Goal: Task Accomplishment & Management: Use online tool/utility

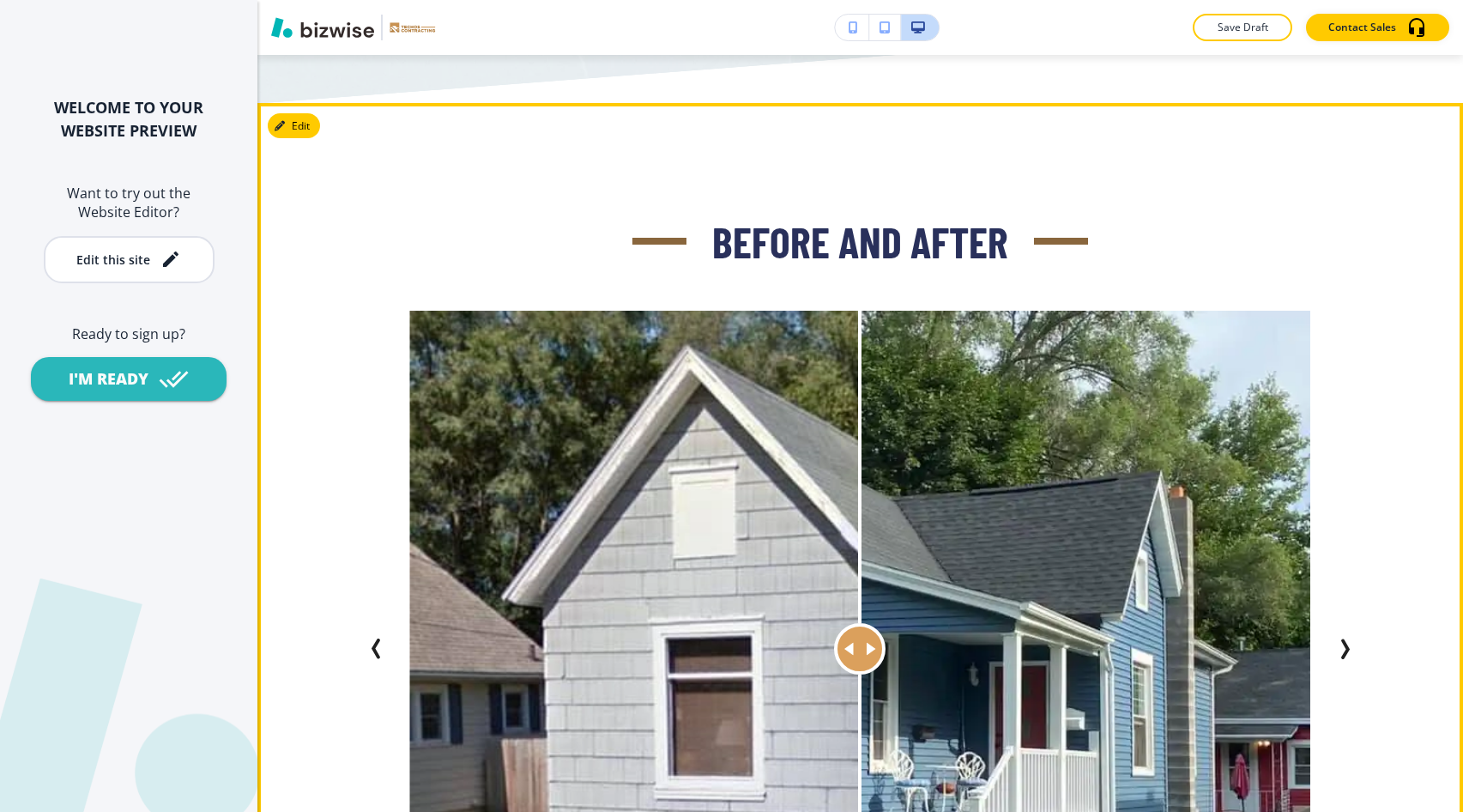
scroll to position [3146, 0]
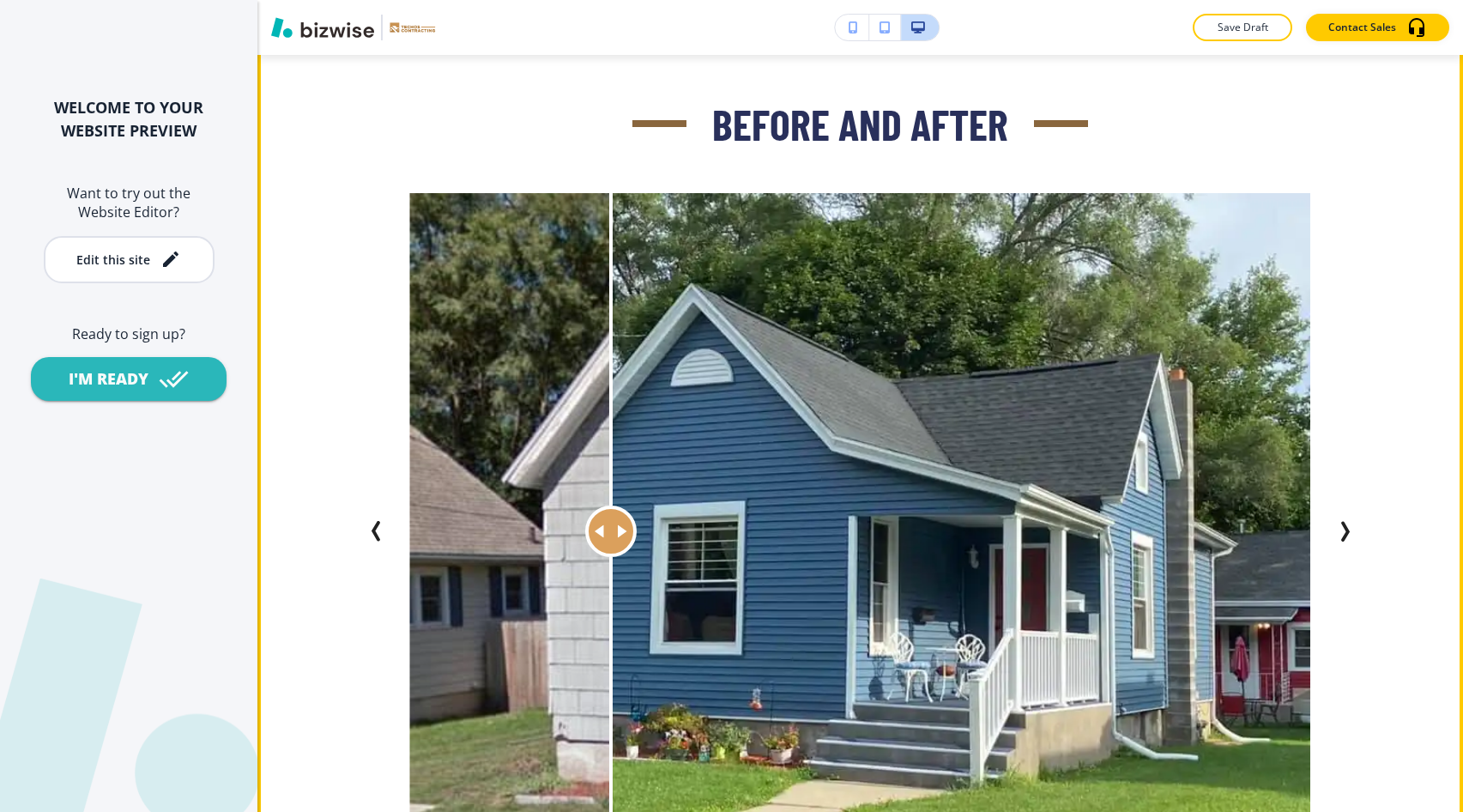
drag, startPoint x: 854, startPoint y: 494, endPoint x: 605, endPoint y: 430, distance: 257.1
click at [611, 430] on div at bounding box center [611, 531] width 0 height 675
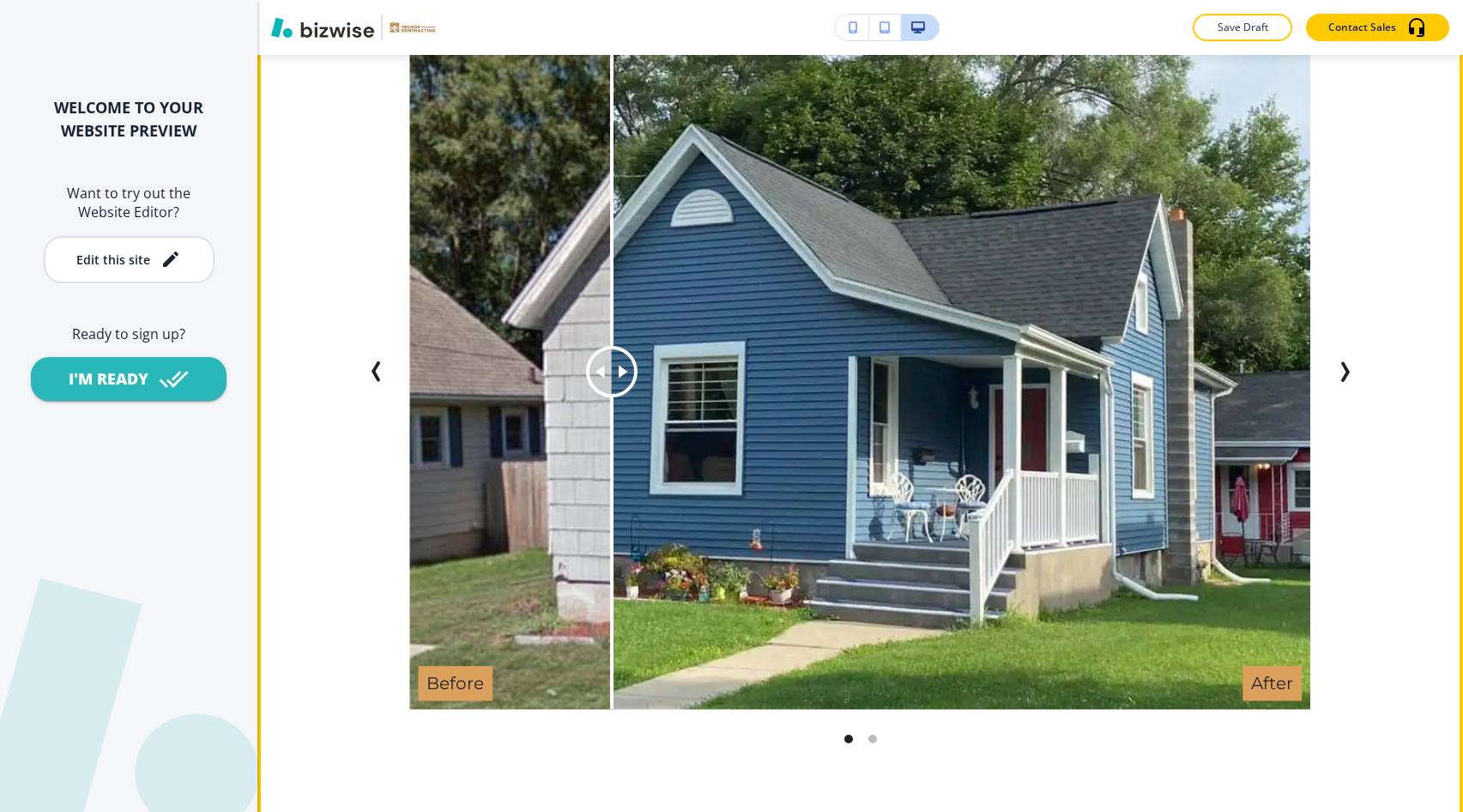
scroll to position [3410, 0]
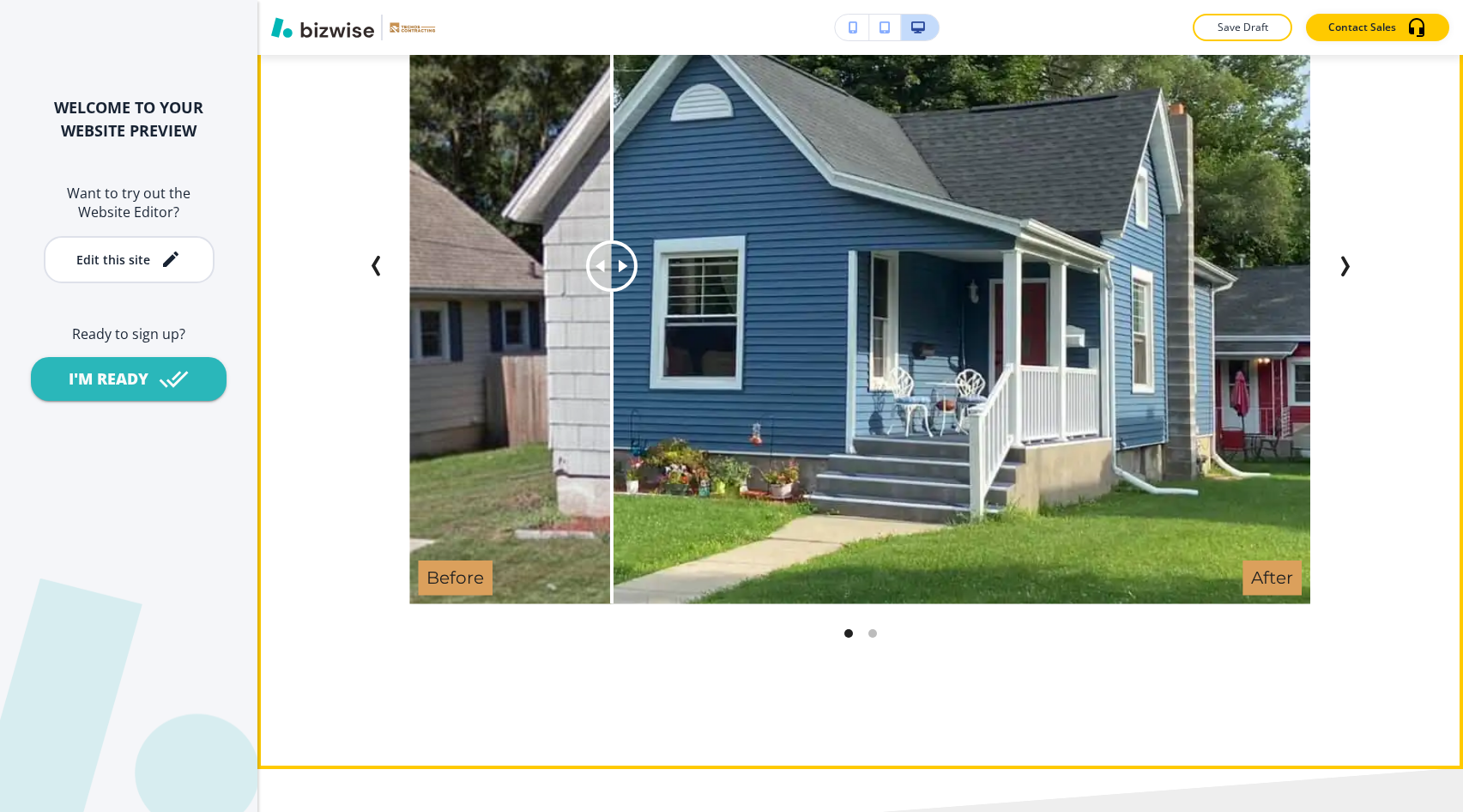
drag, startPoint x: 736, startPoint y: 403, endPoint x: 736, endPoint y: 426, distance: 23.0
click at [736, 426] on img at bounding box center [859, 265] width 901 height 675
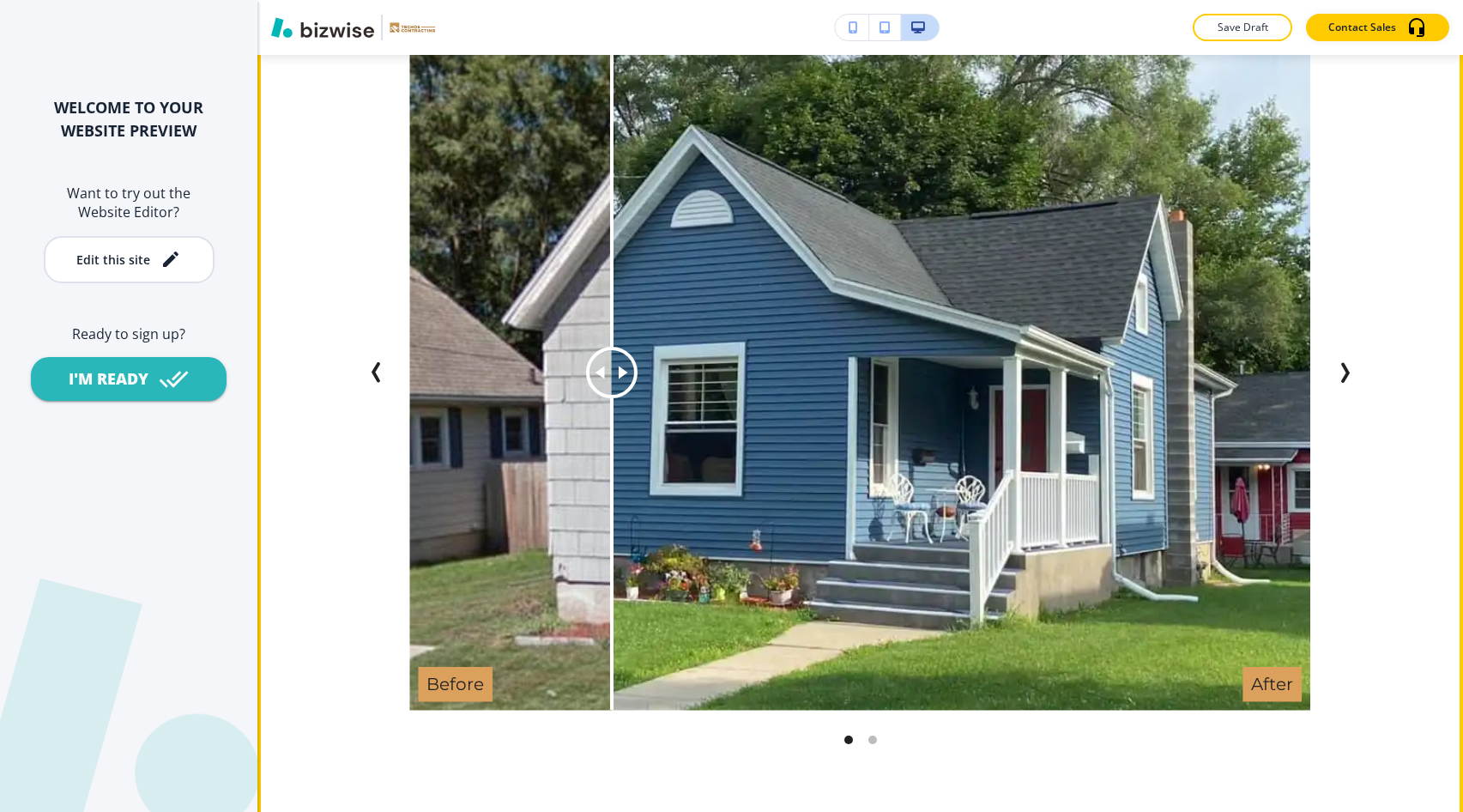
scroll to position [3252, 0]
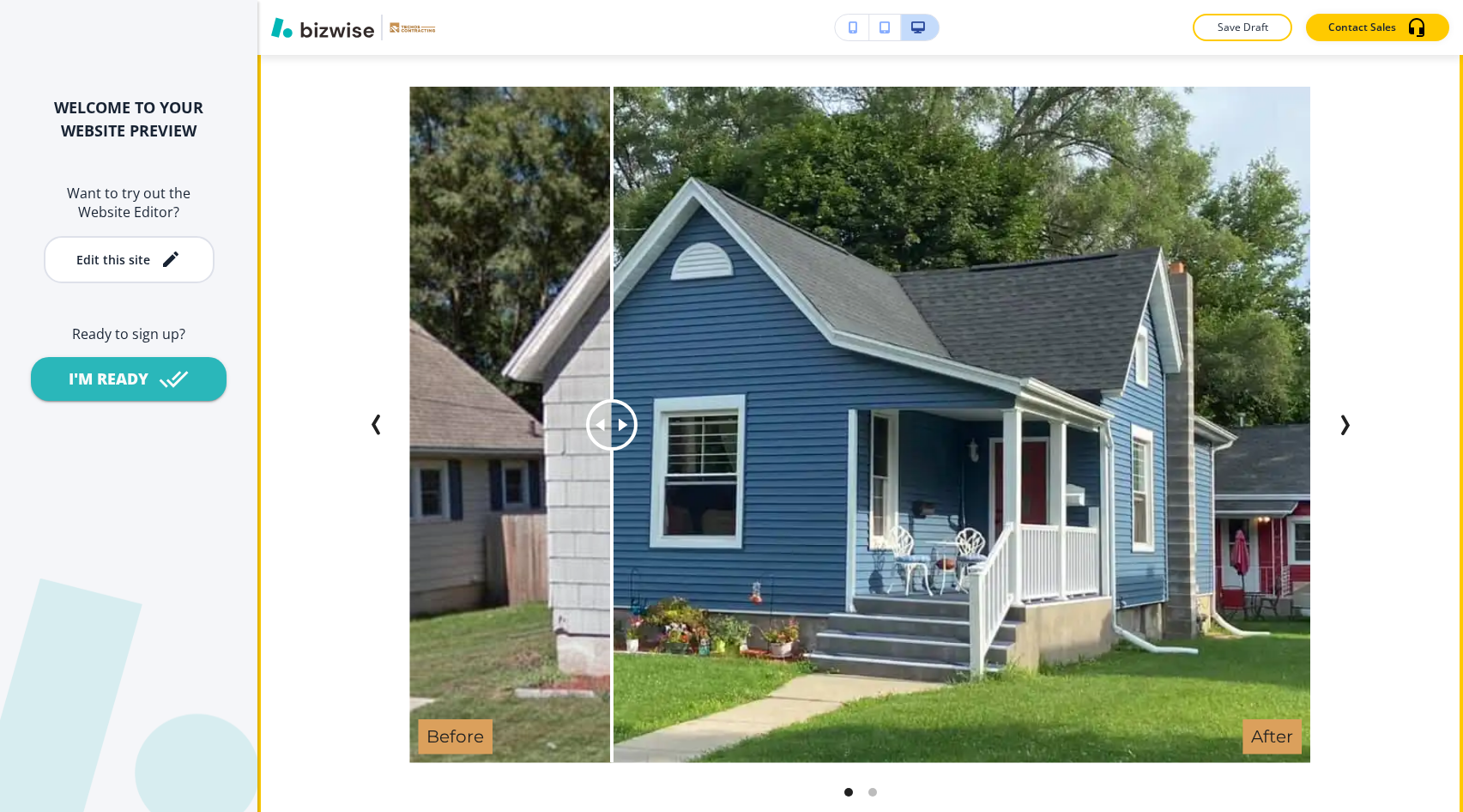
drag, startPoint x: 593, startPoint y: 426, endPoint x: 569, endPoint y: 425, distance: 24.0
click at [569, 425] on img at bounding box center [859, 425] width 901 height 675
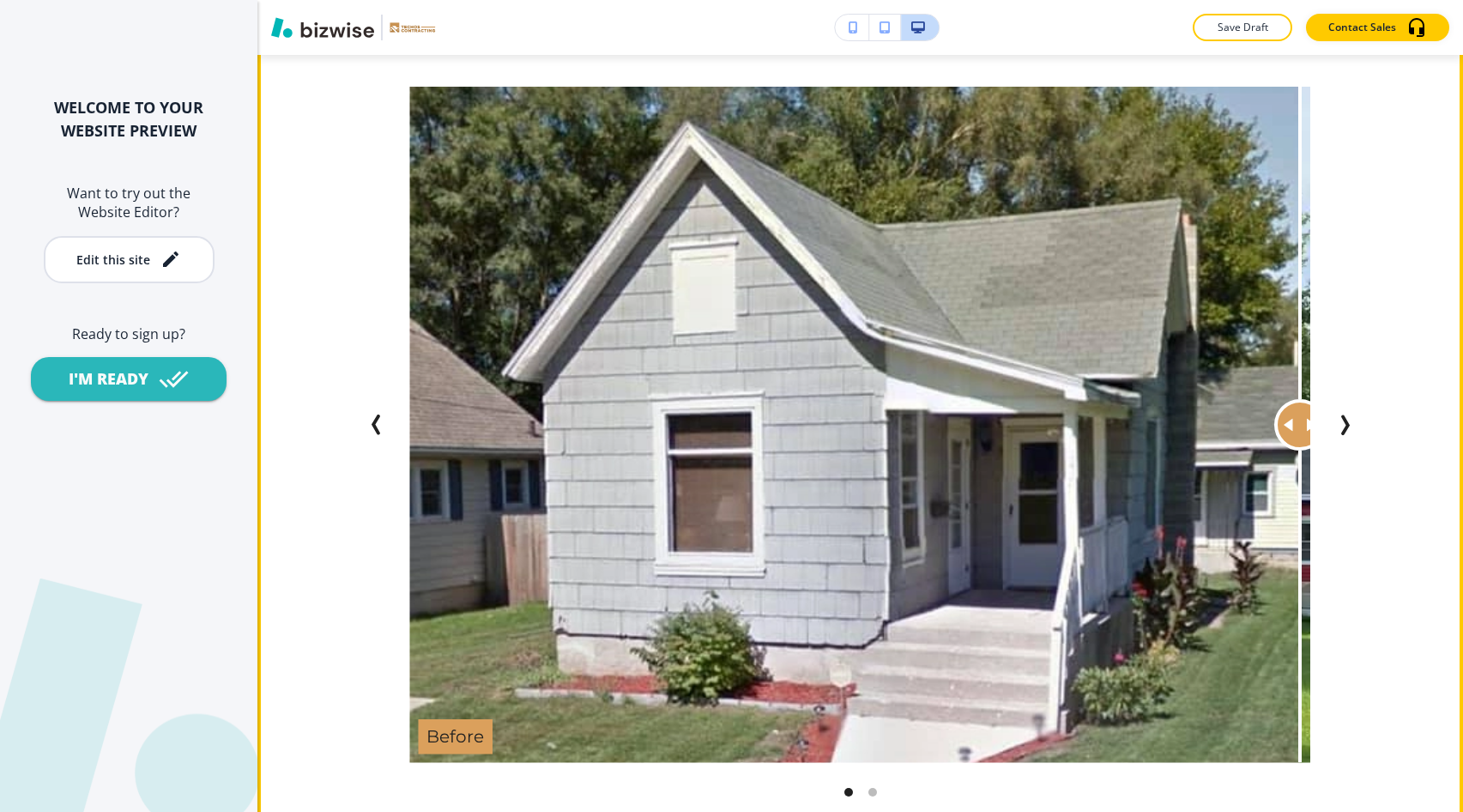
drag, startPoint x: 595, startPoint y: 419, endPoint x: 1293, endPoint y: 413, distance: 698.0
click at [1293, 413] on div at bounding box center [1300, 425] width 52 height 52
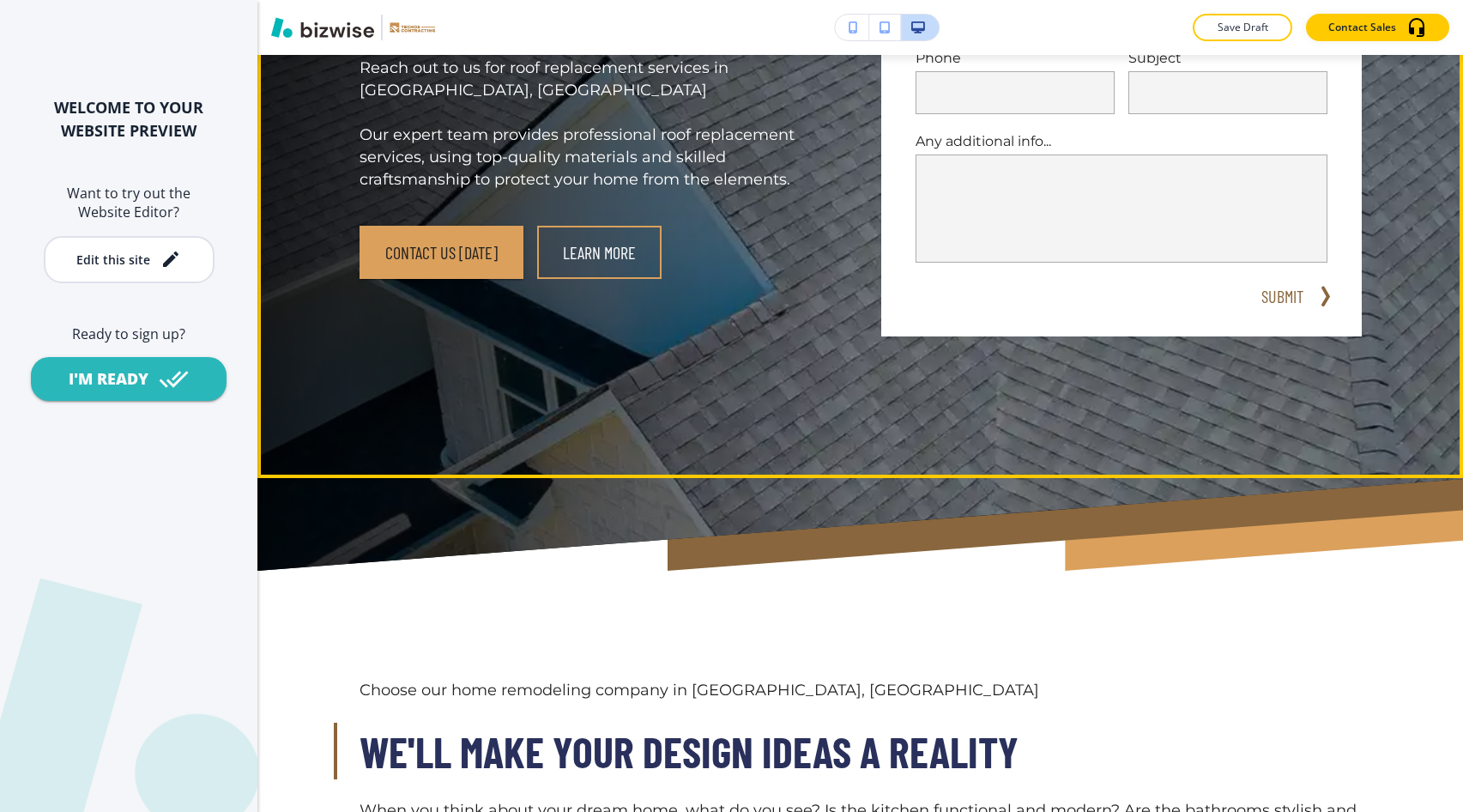
scroll to position [0, 0]
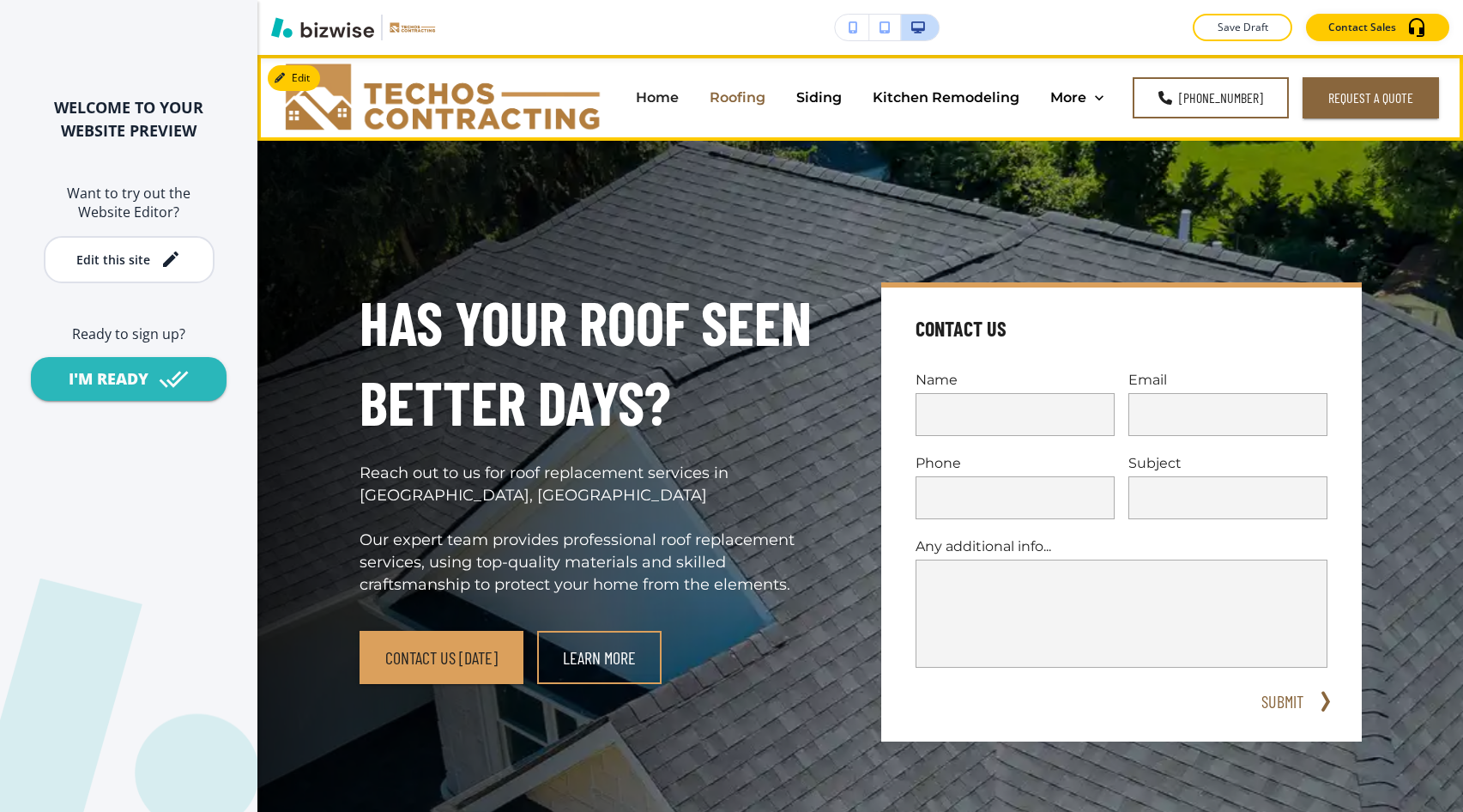
click at [736, 95] on p "Roofing" at bounding box center [737, 98] width 56 height 20
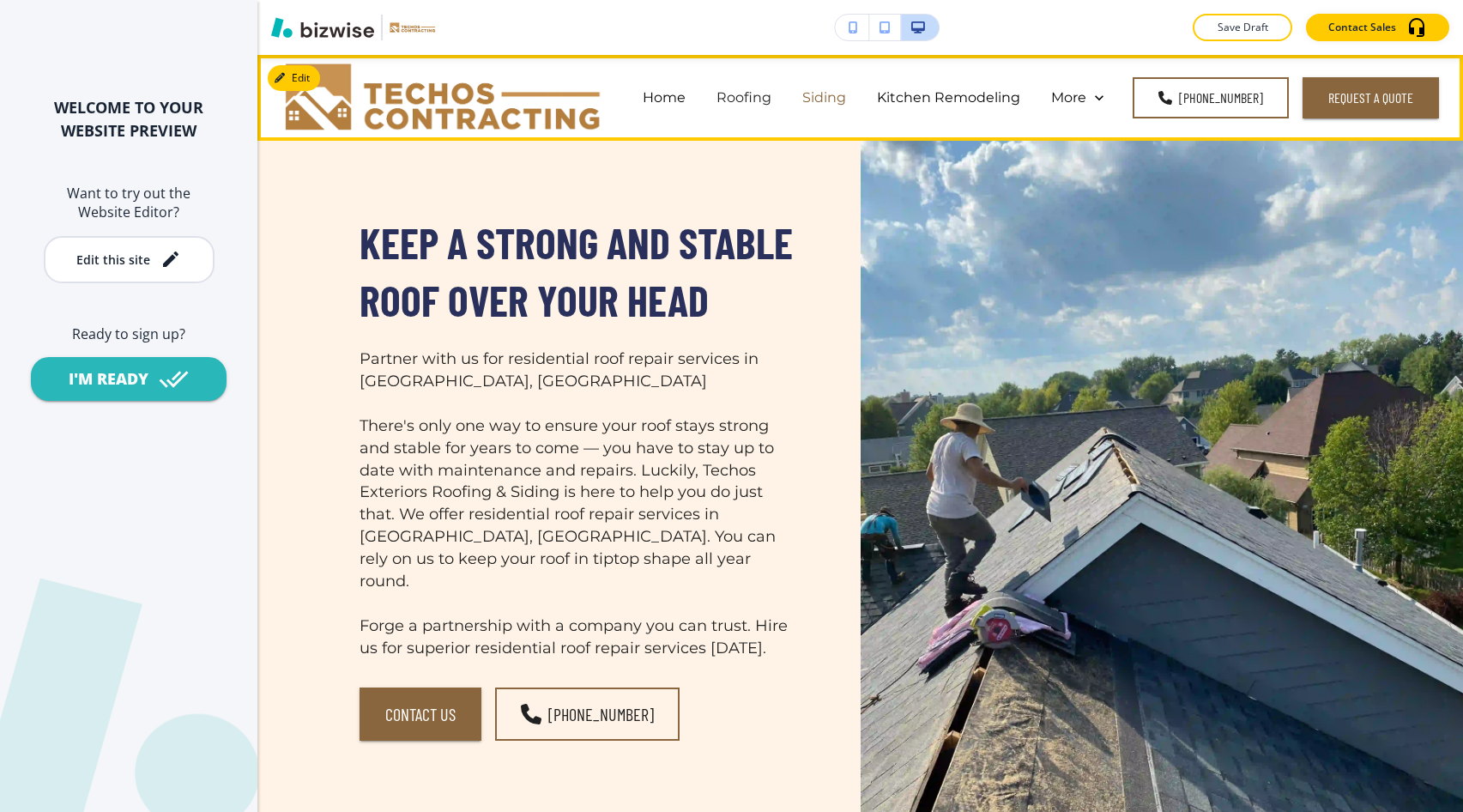
click at [829, 103] on p "Siding" at bounding box center [824, 98] width 44 height 20
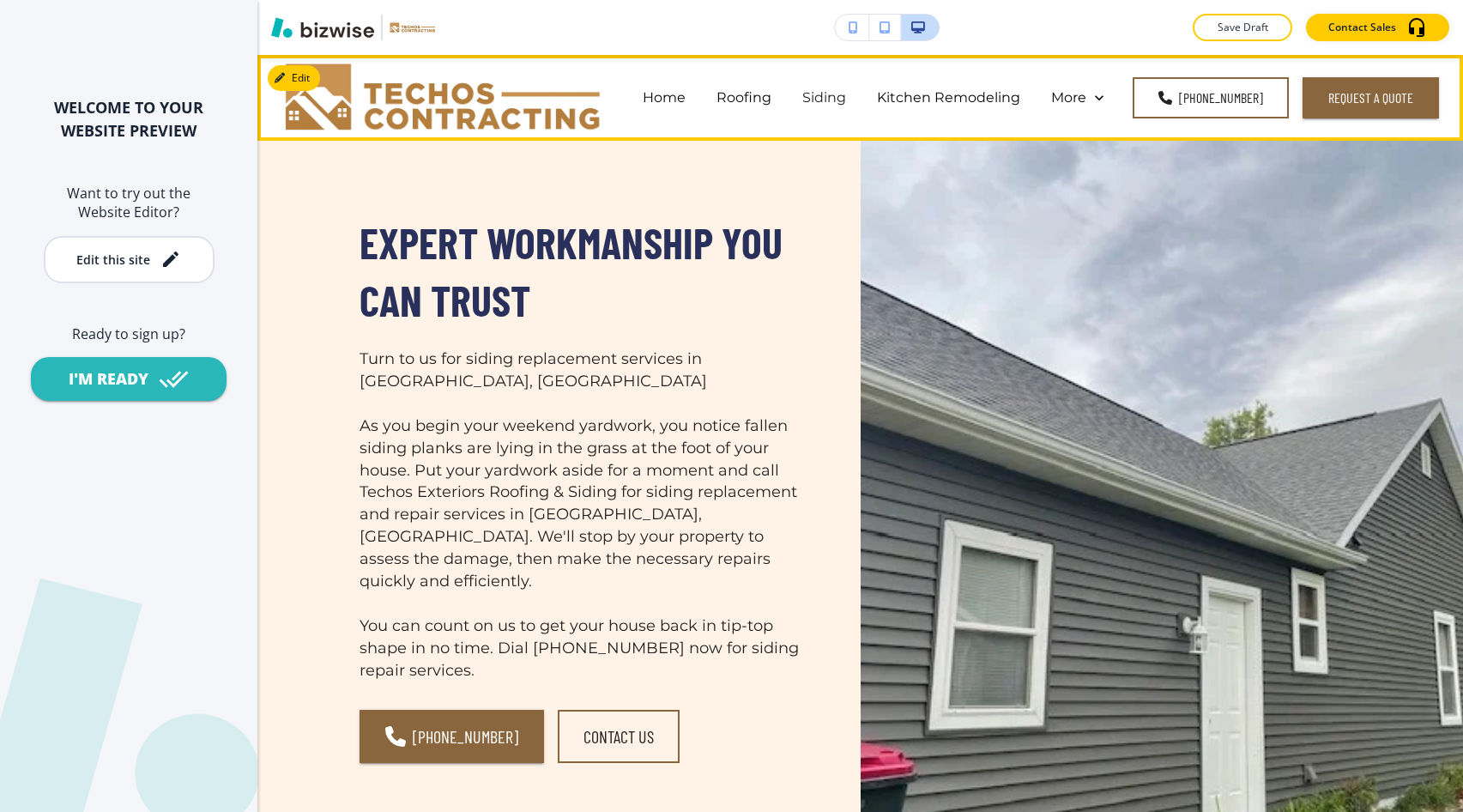
click at [956, 76] on div "Kitchen Remodeling" at bounding box center [949, 98] width 175 height 68
click at [949, 99] on p "Kitchen Remodeling" at bounding box center [949, 98] width 143 height 20
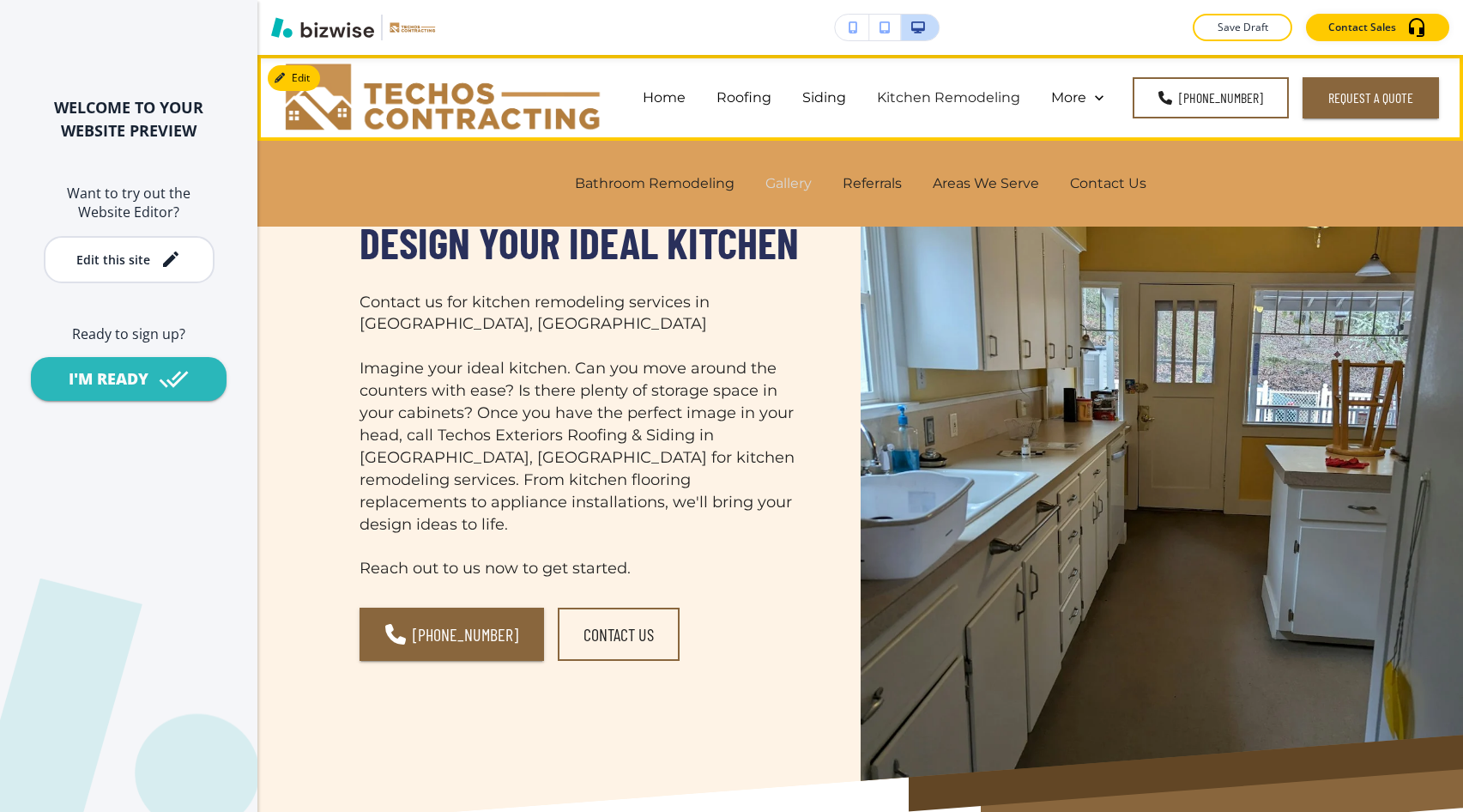
click at [772, 182] on p "Gallery" at bounding box center [788, 183] width 46 height 20
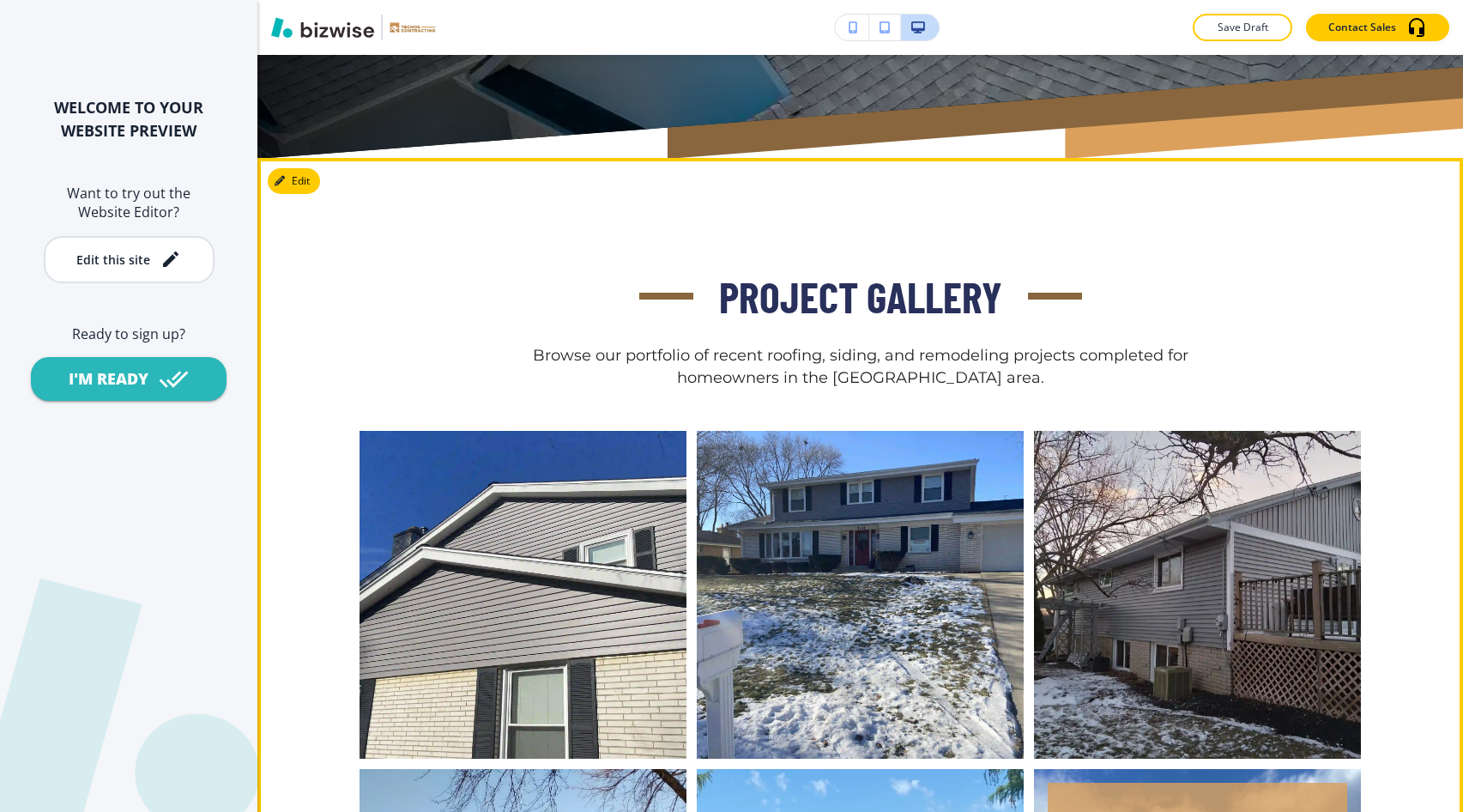
scroll to position [618, 0]
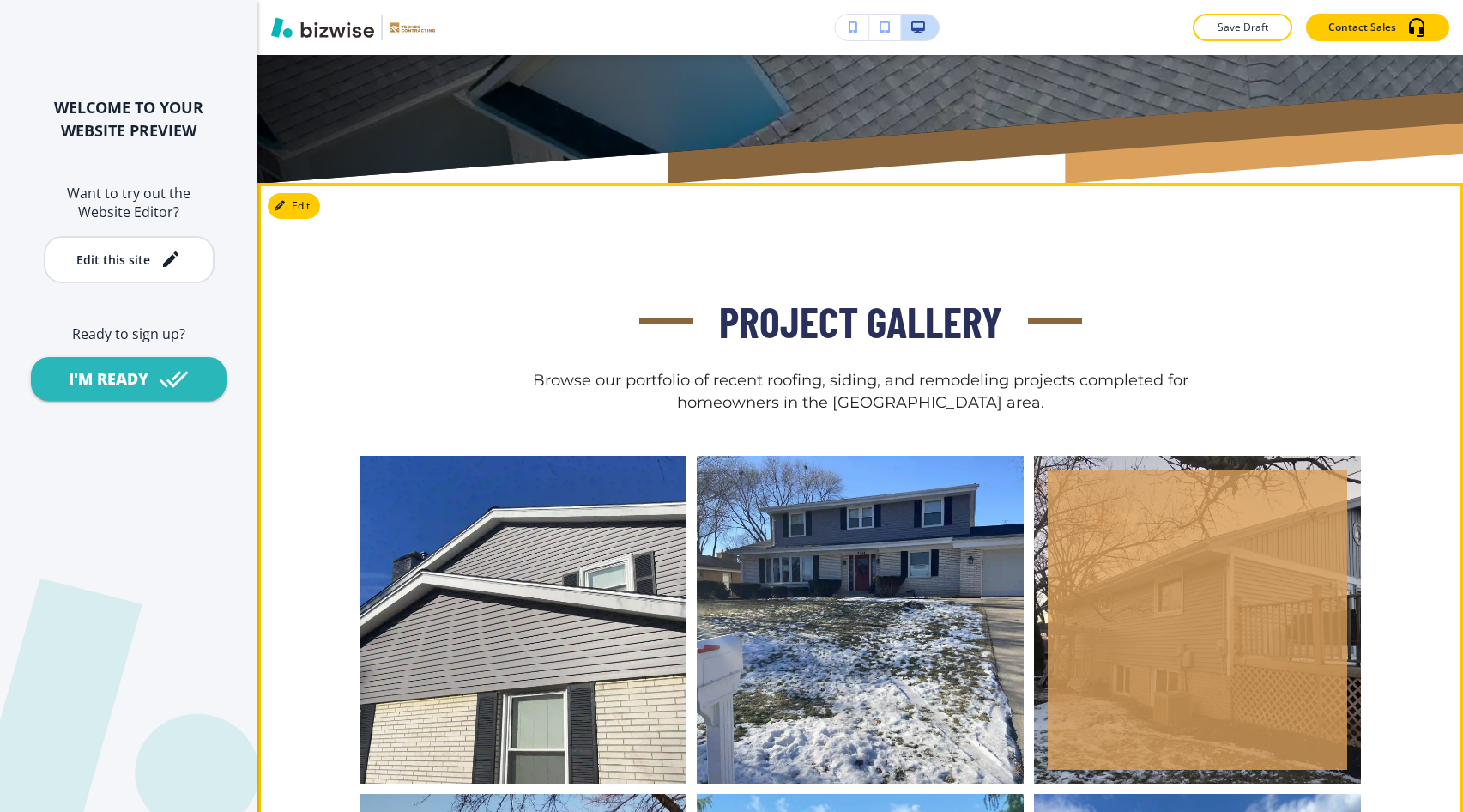
click at [1205, 536] on div "button" at bounding box center [1198, 619] width 300 height 300
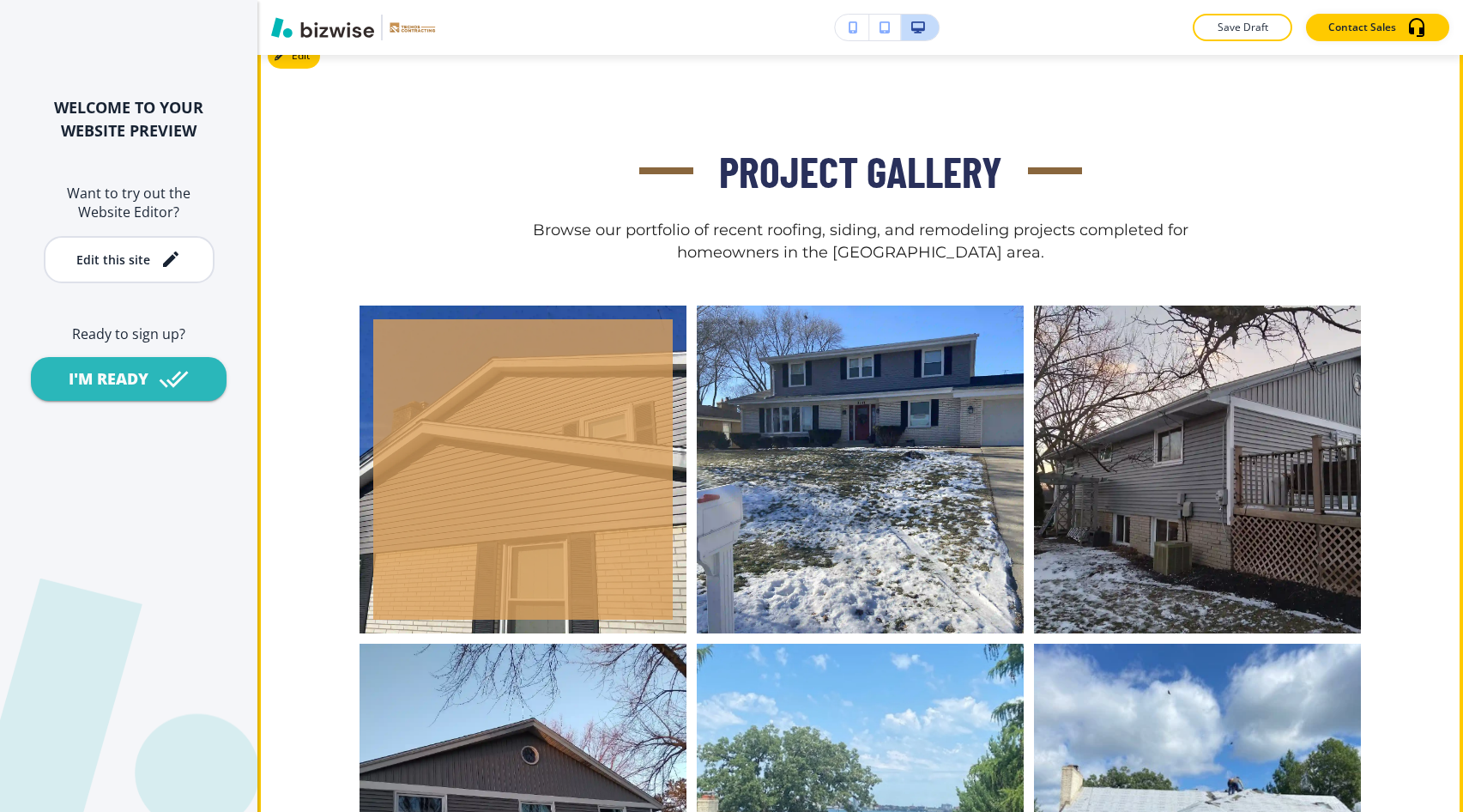
scroll to position [770, 0]
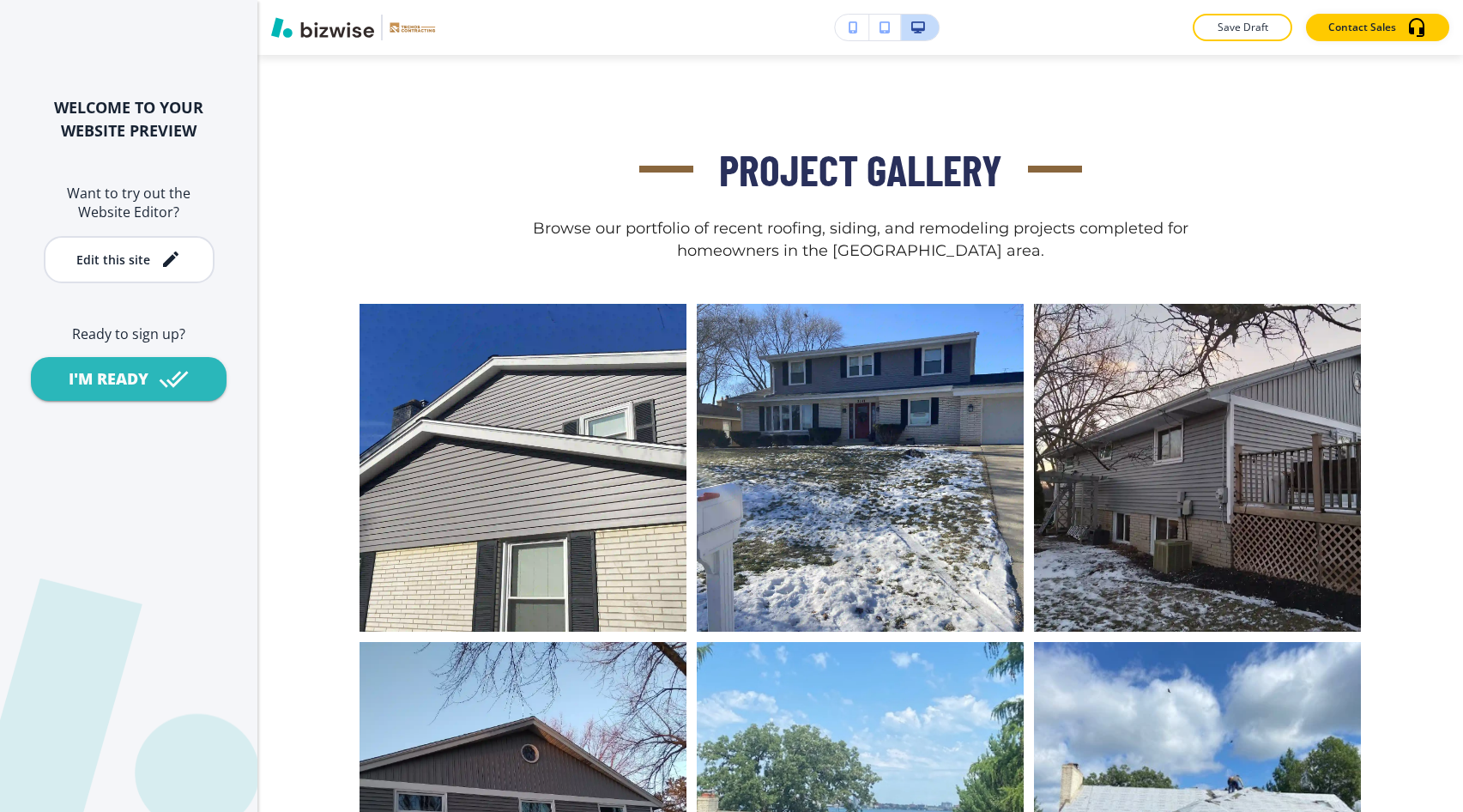
click at [290, 54] on div "Save Draft Contact Sales" at bounding box center [860, 27] width 1205 height 55
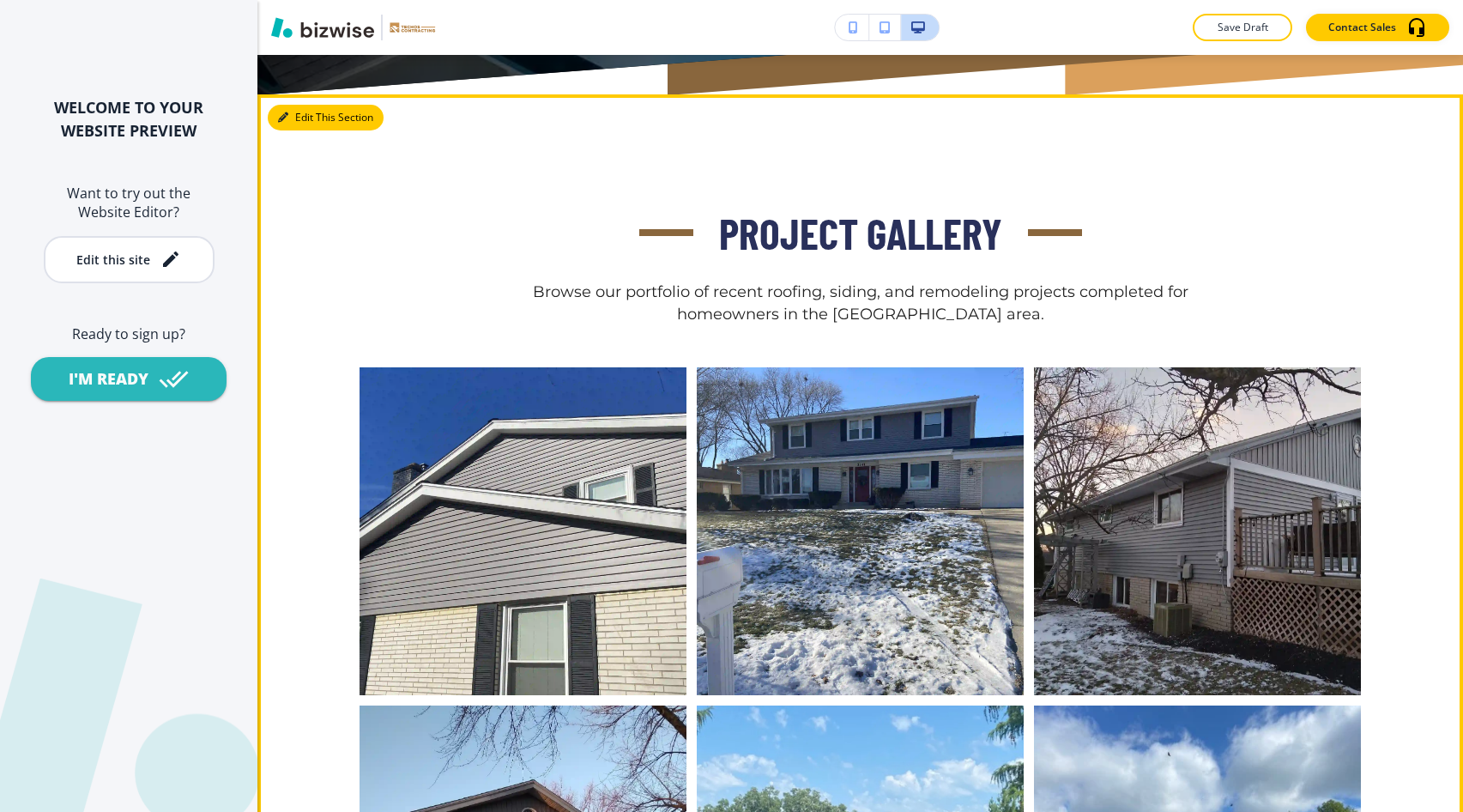
click at [297, 109] on button "Edit This Section" at bounding box center [325, 117] width 116 height 25
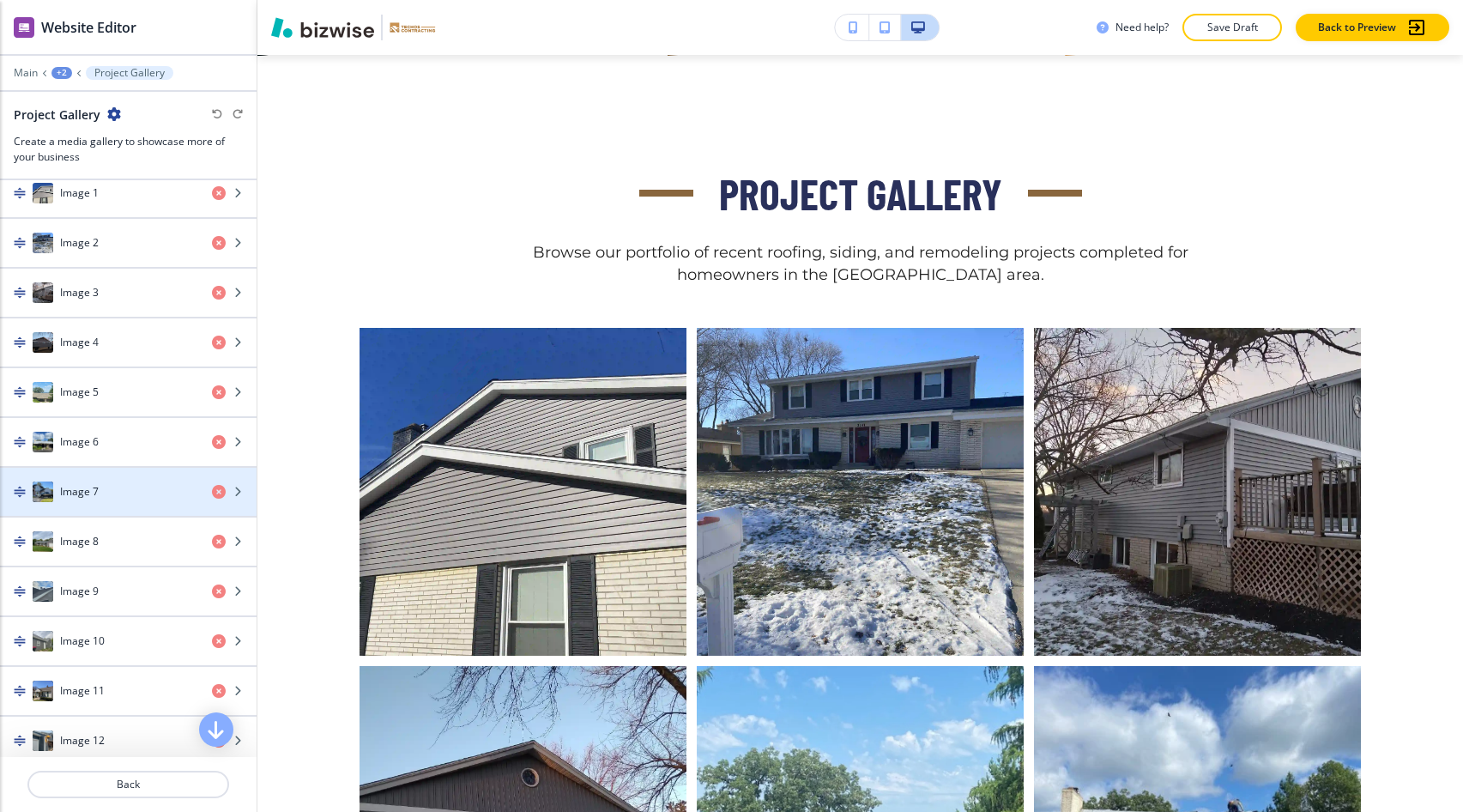
scroll to position [772, 0]
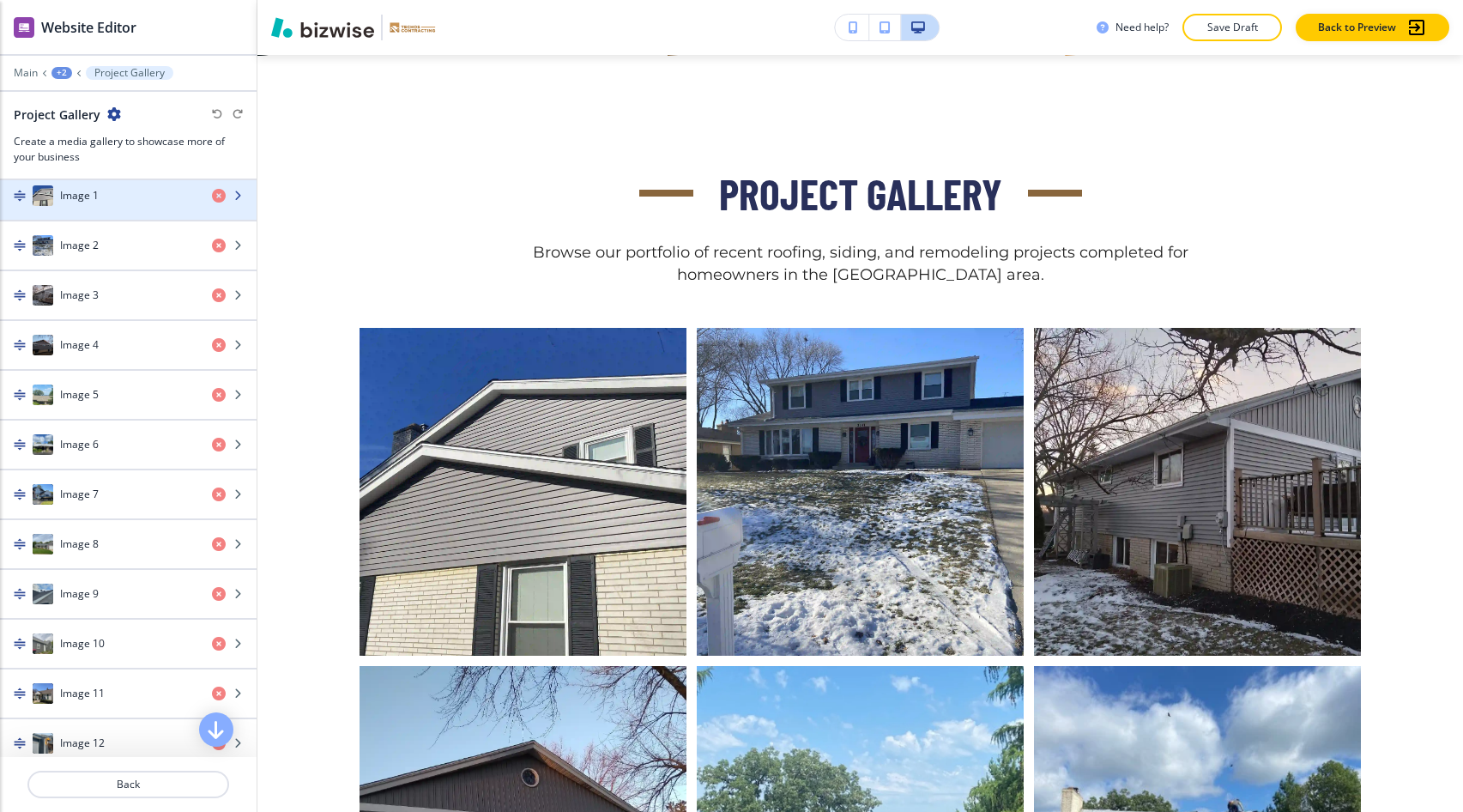
click at [132, 213] on div "button" at bounding box center [128, 213] width 257 height 14
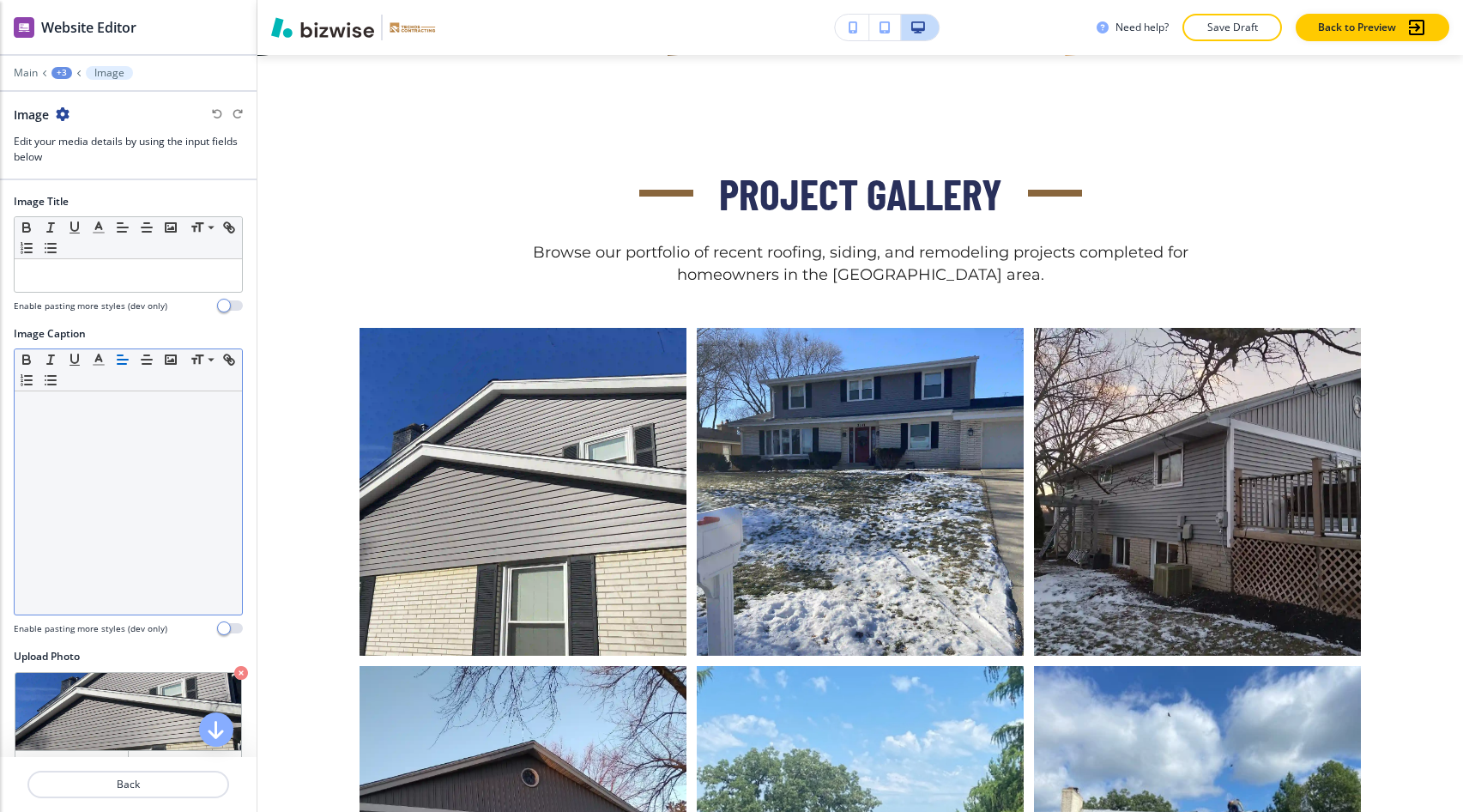
scroll to position [2, 0]
